Goal: Register for event/course

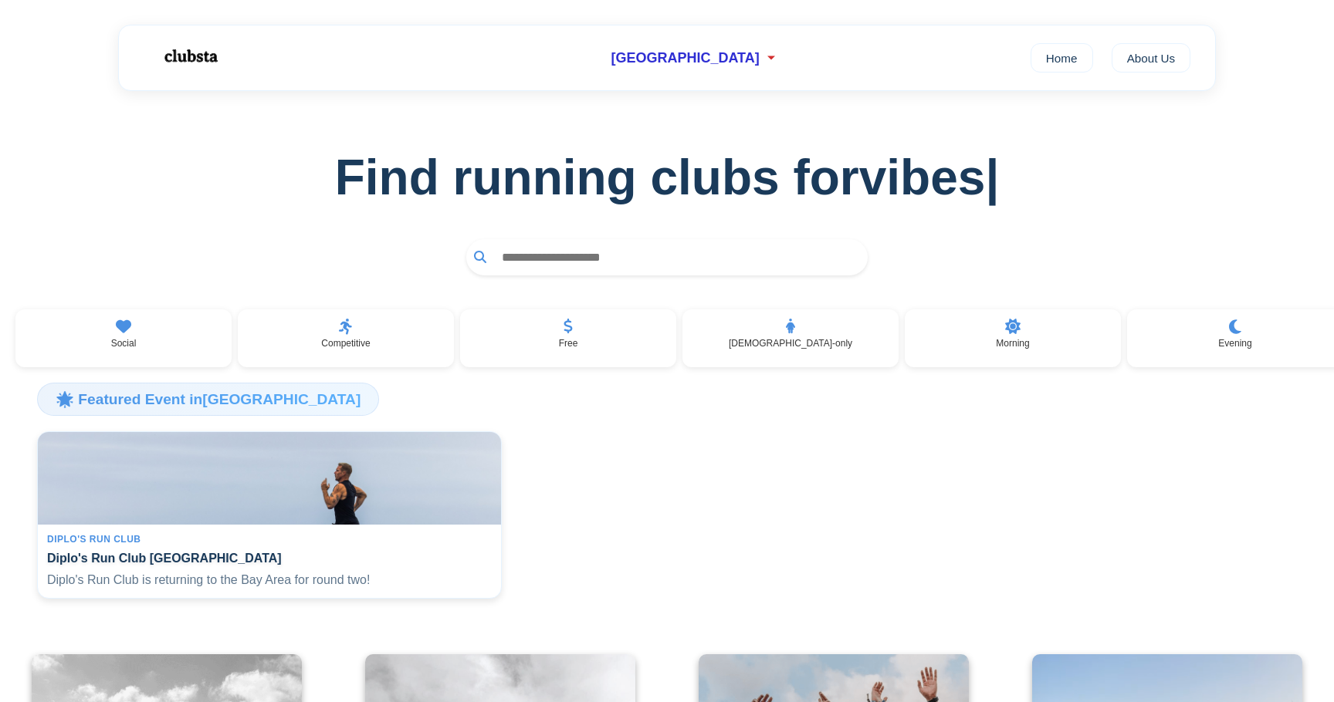
scroll to position [195, 0]
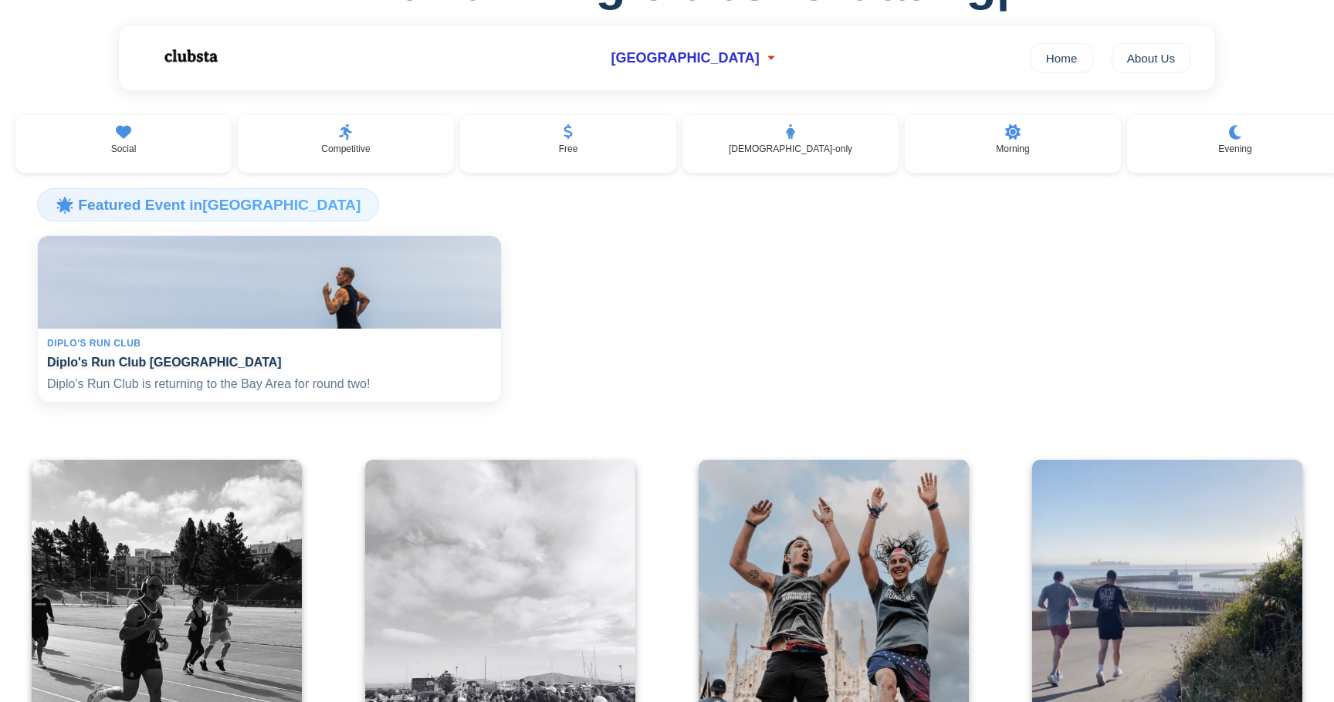
click at [313, 357] on div "Diplo's Run Club Diplo's Run Club San Francisco Diplo's Run Club is returning t…" at bounding box center [269, 366] width 463 height 74
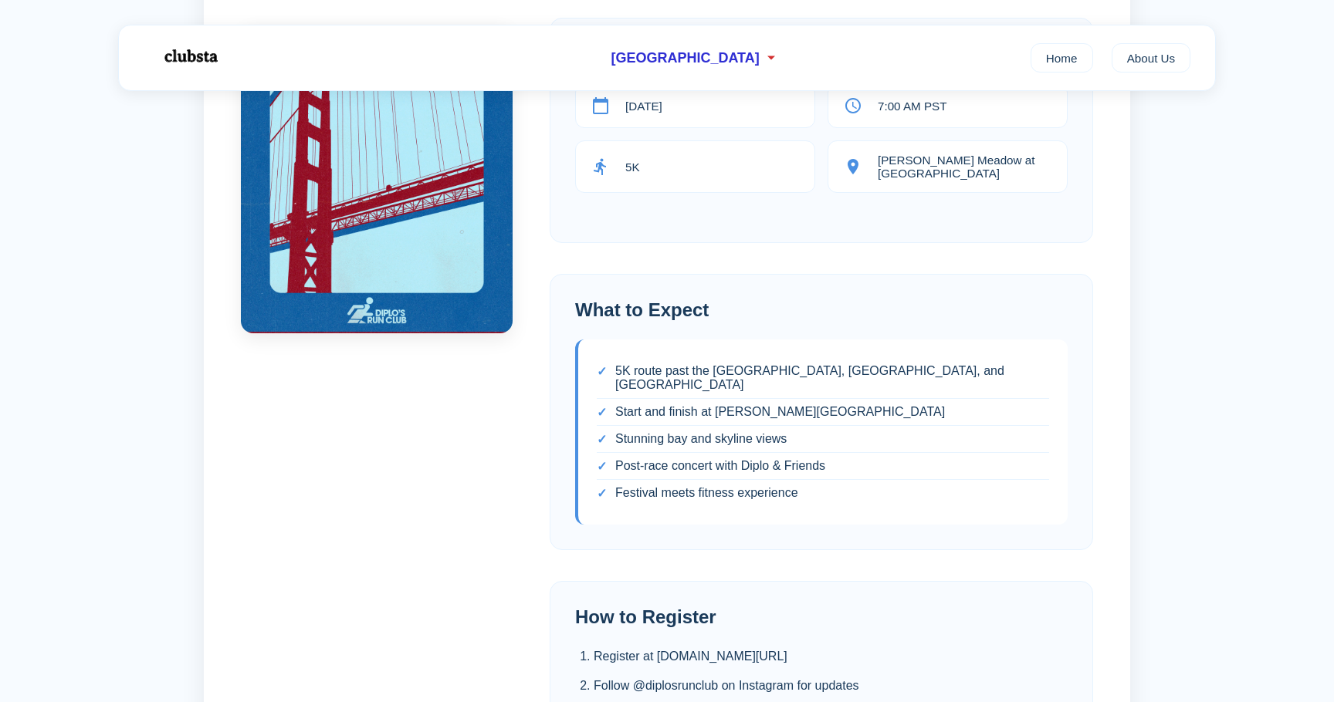
scroll to position [868, 0]
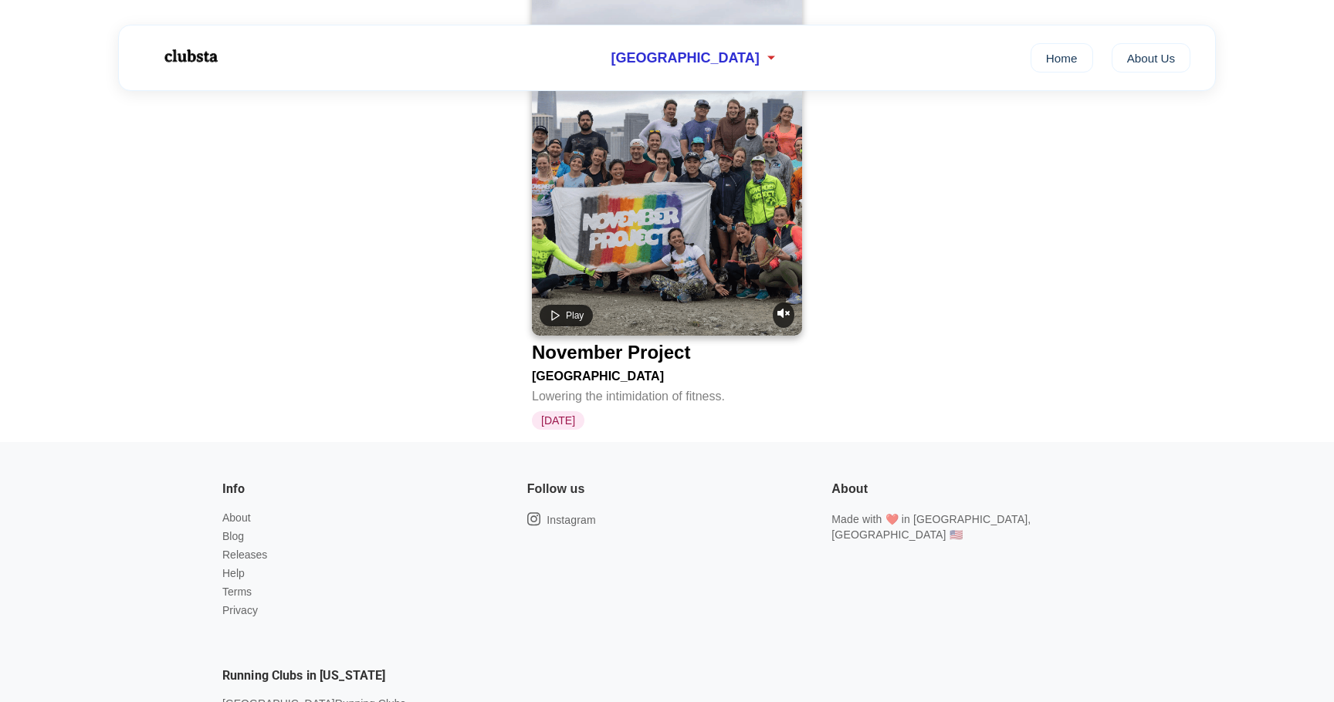
scroll to position [3360, 0]
